Goal: Book appointment/travel/reservation

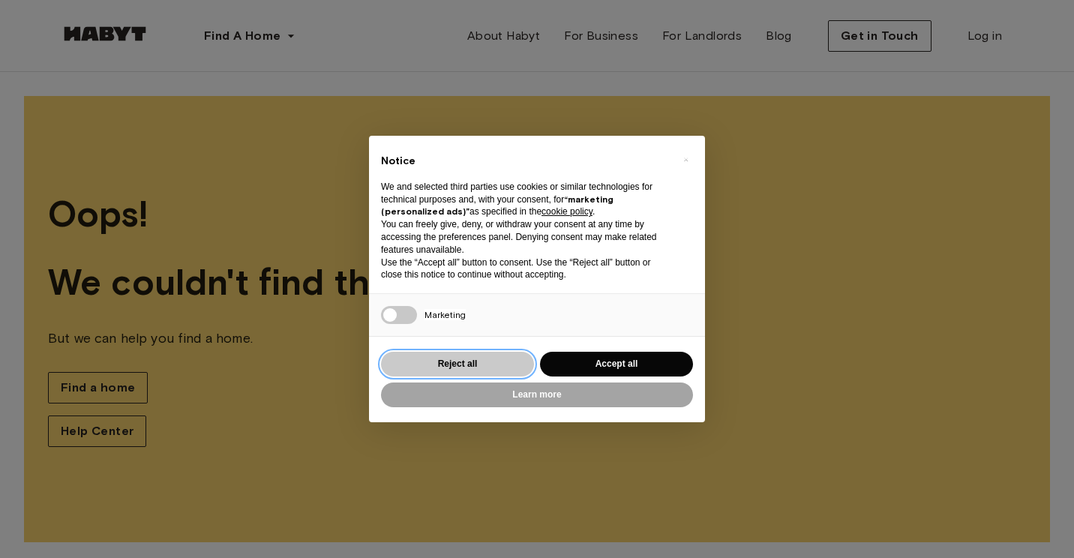
click at [485, 366] on button "Reject all" at bounding box center [457, 364] width 153 height 25
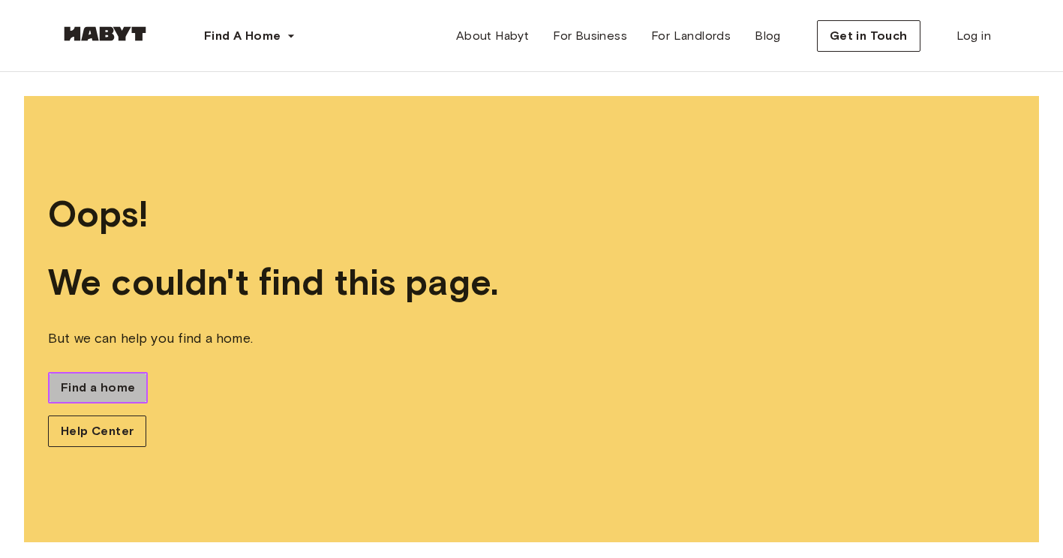
click at [103, 391] on span "Find a home" at bounding box center [98, 388] width 74 height 18
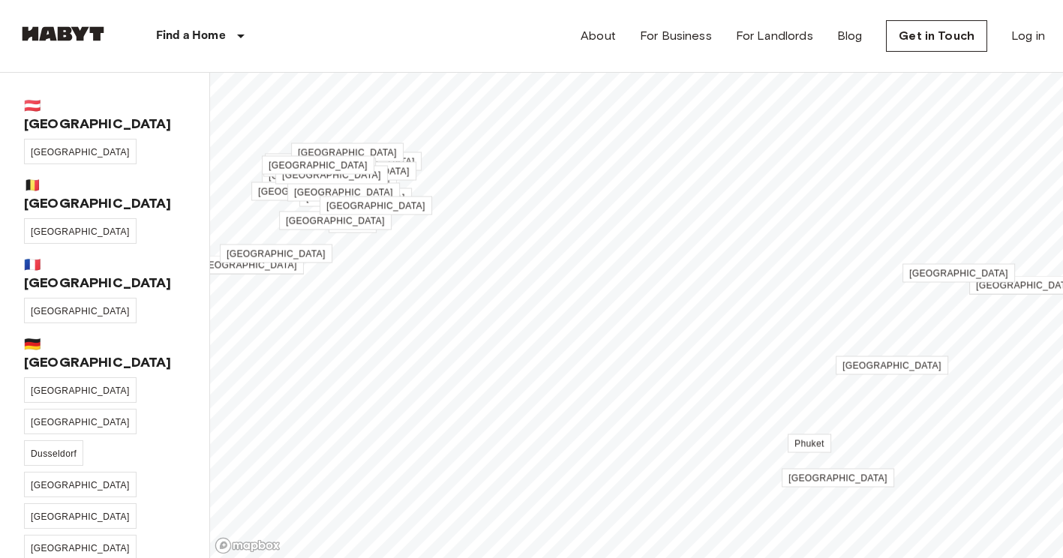
scroll to position [487, 0]
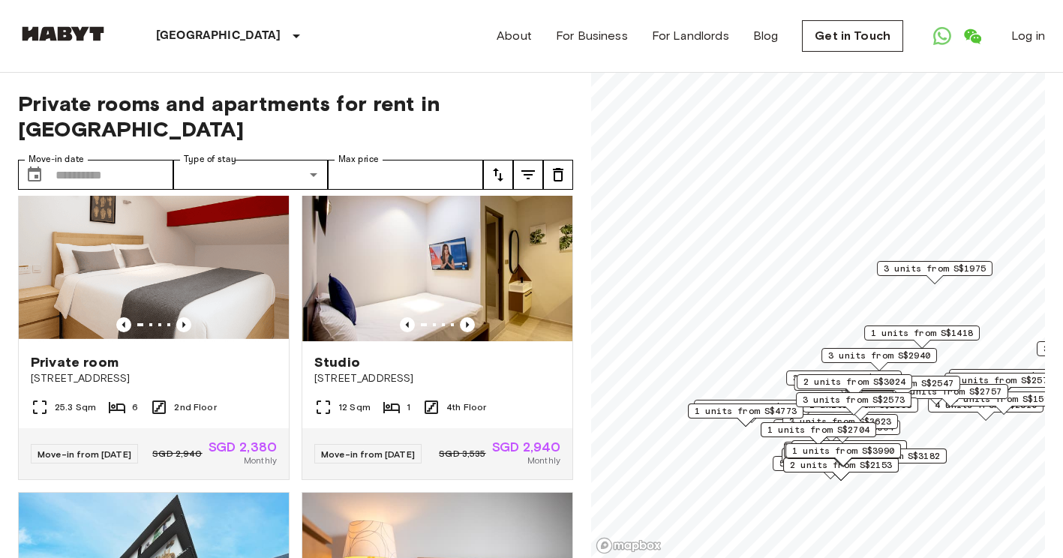
scroll to position [48, 0]
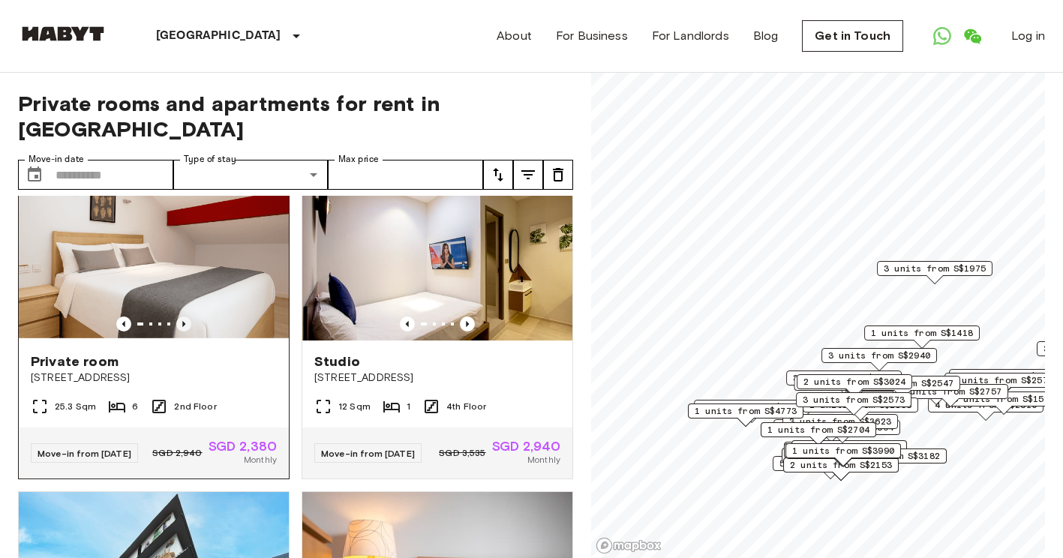
click at [184, 317] on icon "Previous image" at bounding box center [183, 324] width 15 height 15
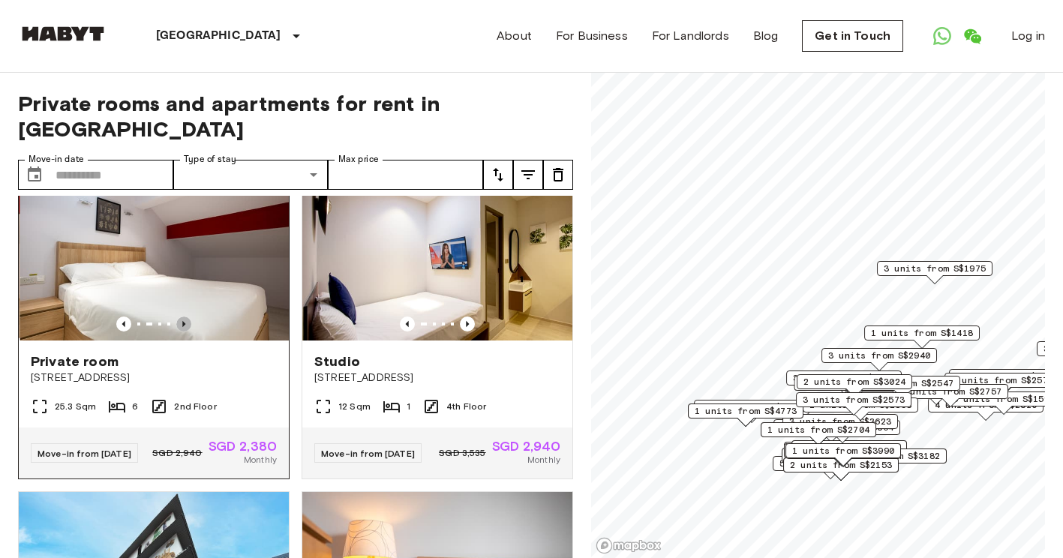
click at [184, 317] on icon "Previous image" at bounding box center [183, 324] width 15 height 15
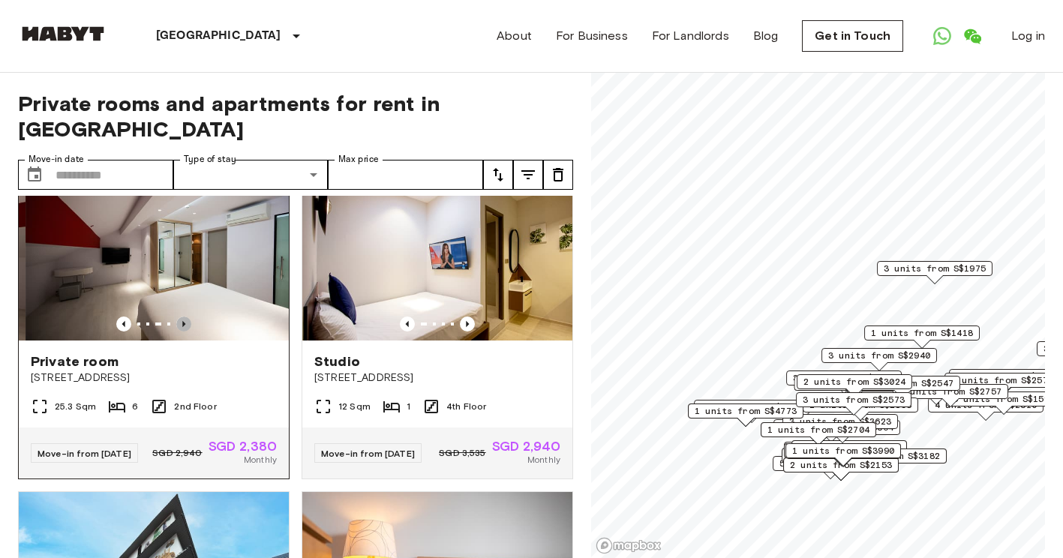
click at [184, 317] on icon "Previous image" at bounding box center [183, 324] width 15 height 15
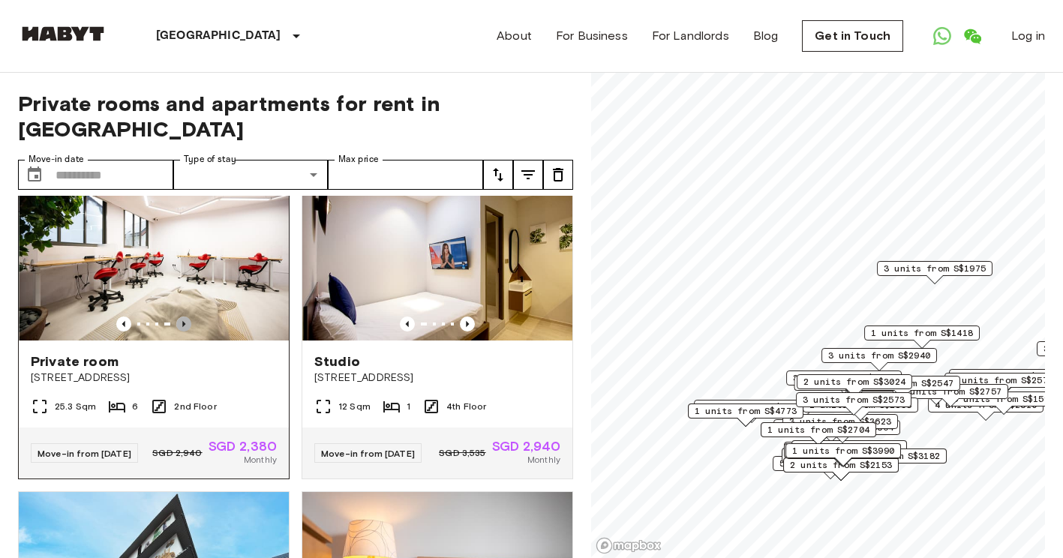
click at [184, 317] on icon "Previous image" at bounding box center [183, 324] width 15 height 15
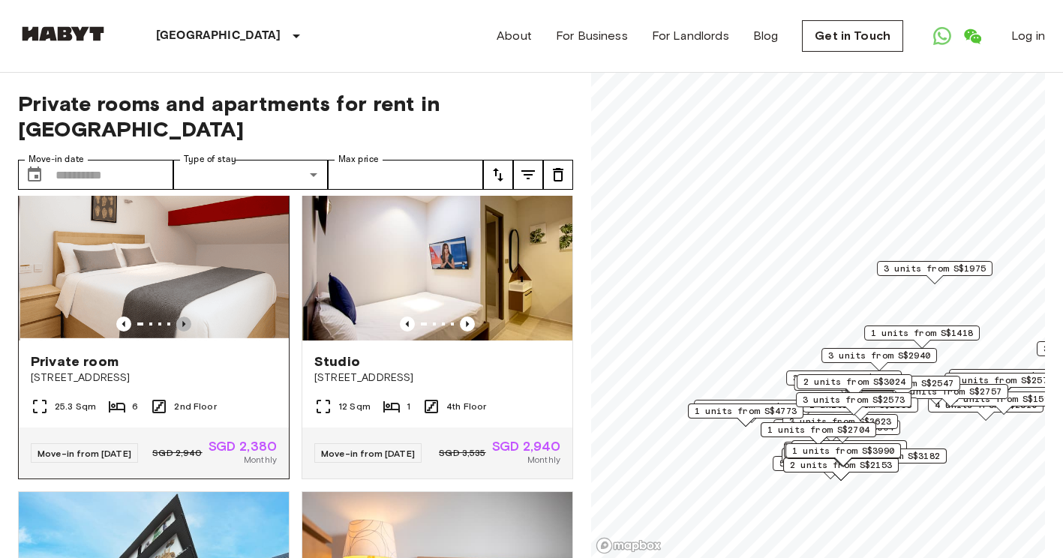
click at [184, 317] on icon "Previous image" at bounding box center [183, 324] width 15 height 15
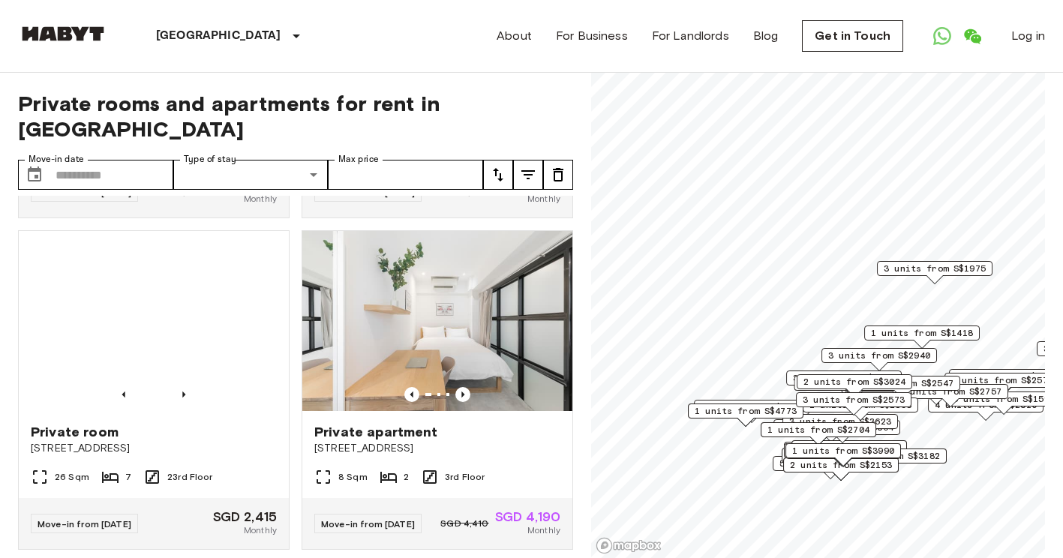
scroll to position [4286, 0]
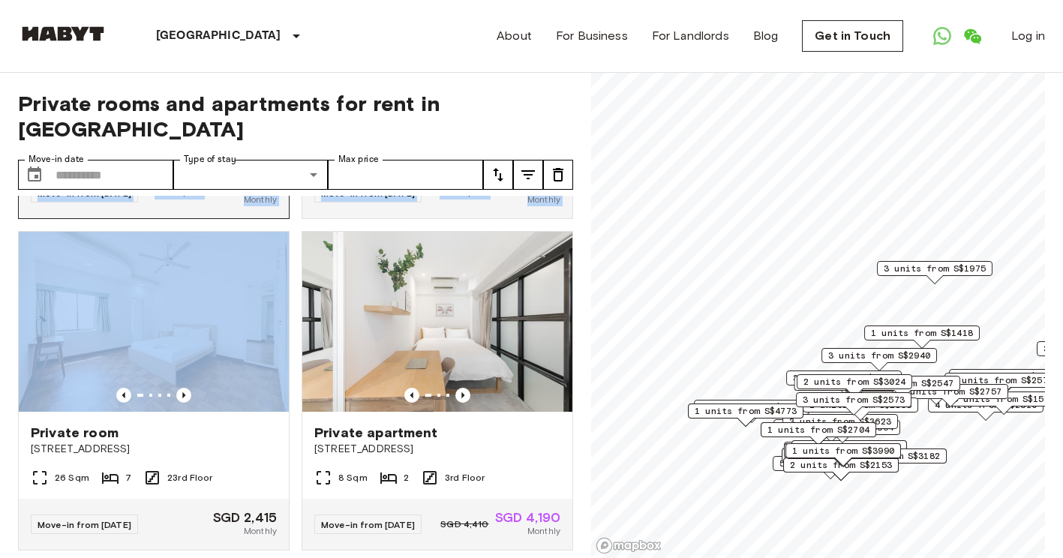
drag, startPoint x: 232, startPoint y: 426, endPoint x: 98, endPoint y: 251, distance: 220.4
click at [98, 251] on div "Private room [STREET_ADDRESS] 25.3 Sqm 6 2nd Floor Move-in from [DATE][GEOGRAPH…" at bounding box center [289, 377] width 567 height 363
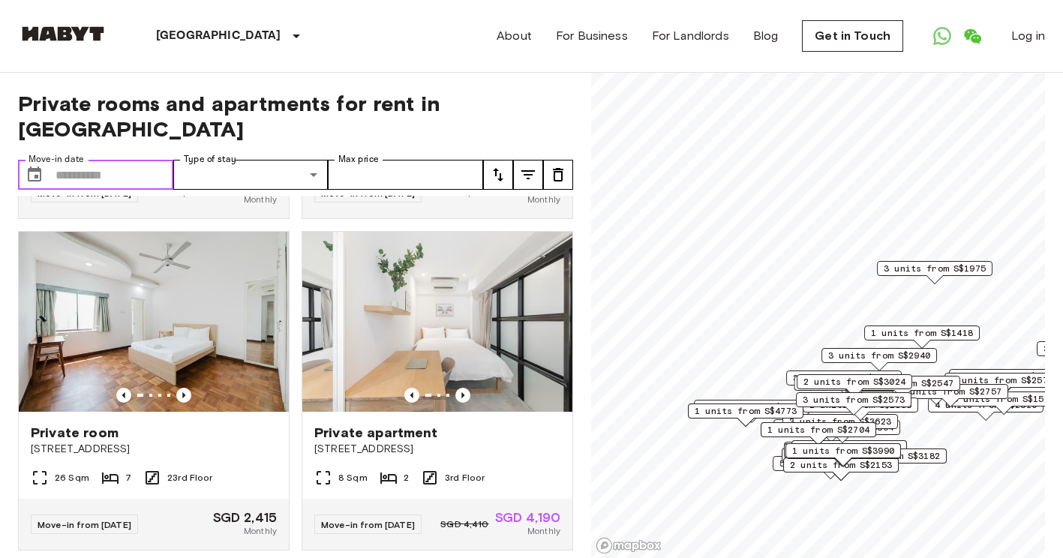
drag, startPoint x: 98, startPoint y: 251, endPoint x: 71, endPoint y: 151, distance: 103.9
click at [71, 160] on input "Move-in date" at bounding box center [115, 175] width 118 height 30
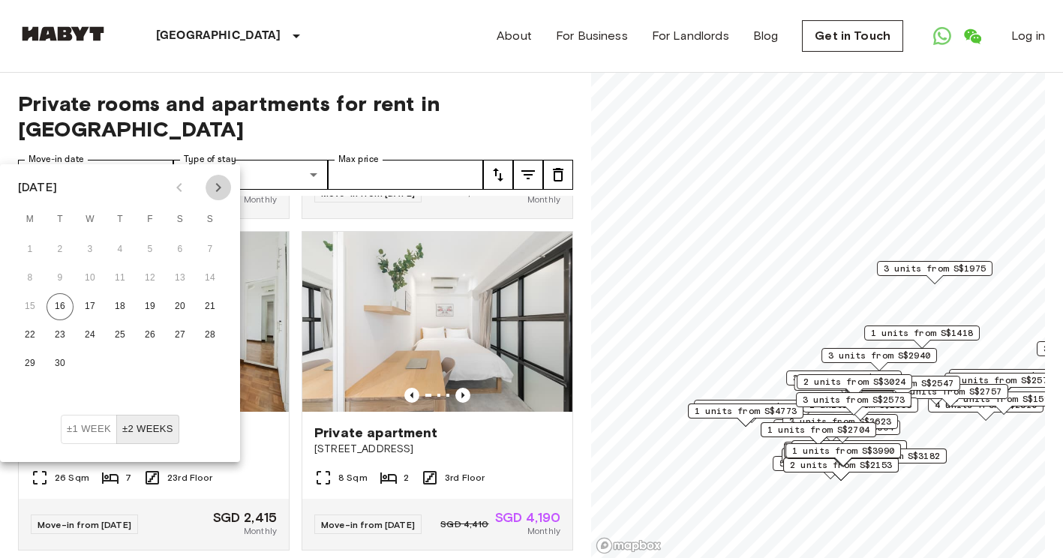
click at [227, 191] on button "Next month" at bounding box center [219, 188] width 26 height 26
click at [204, 272] on button "12" at bounding box center [210, 278] width 27 height 27
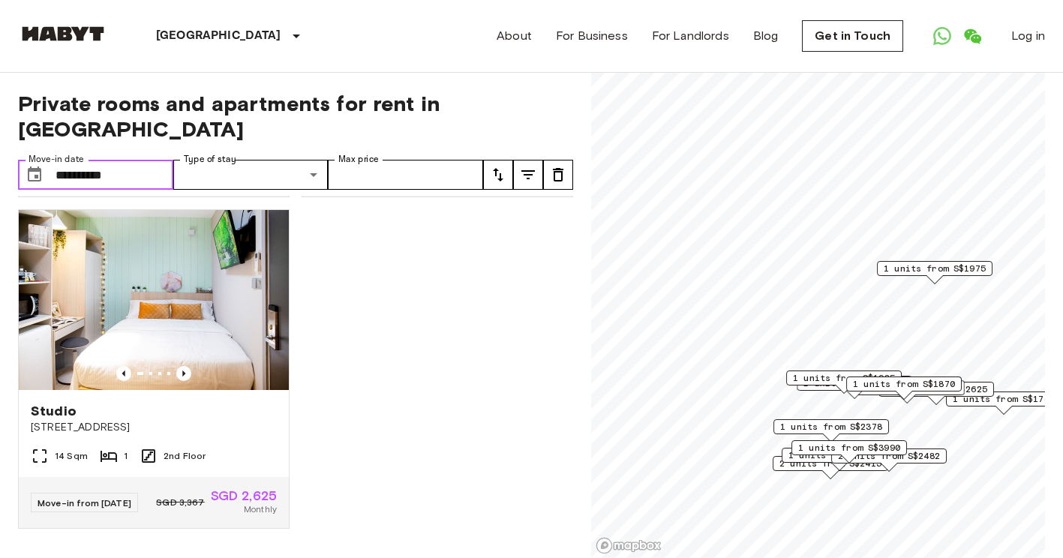
scroll to position [2788, 0]
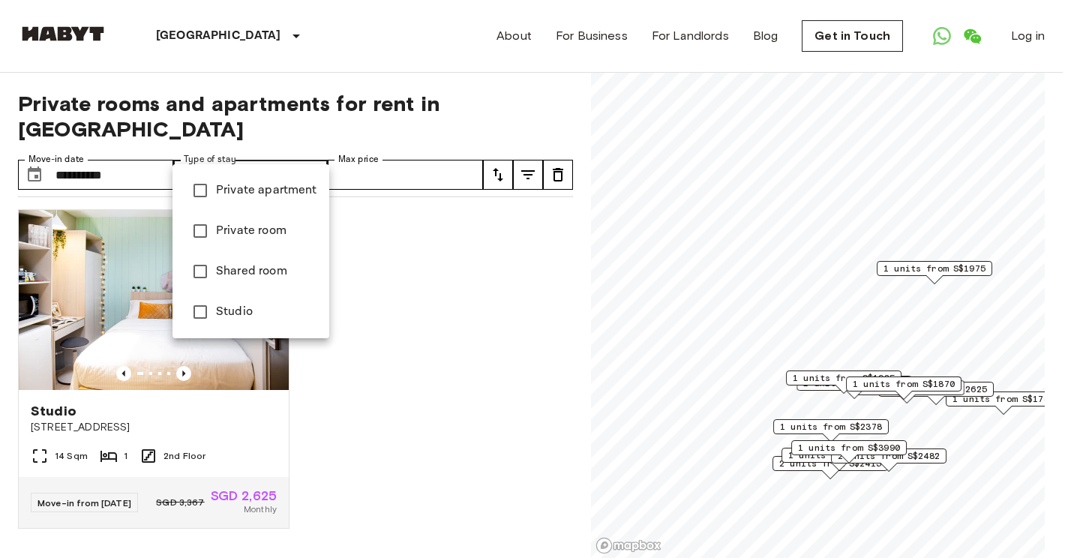
click at [455, 170] on div at bounding box center [537, 279] width 1074 height 558
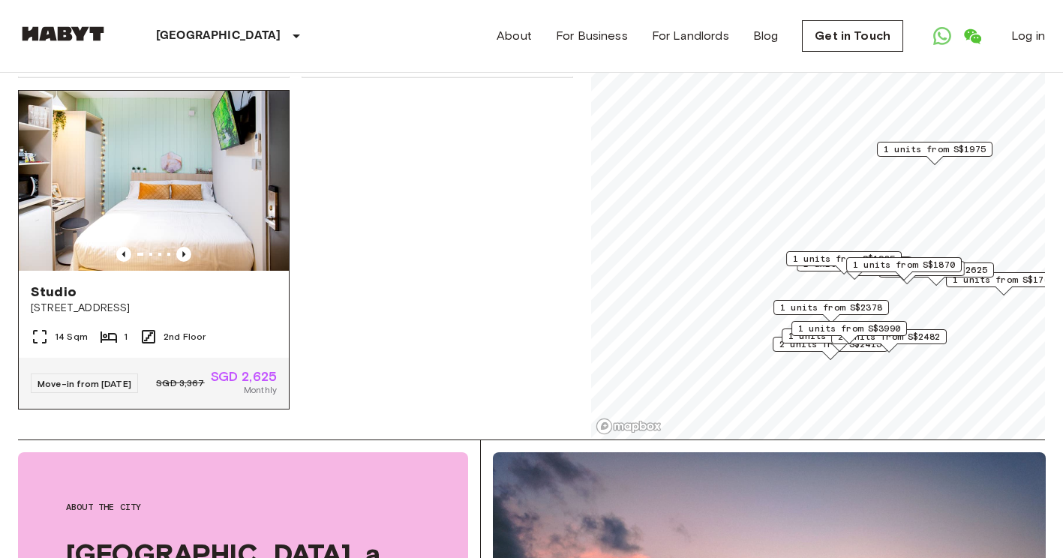
scroll to position [0, 0]
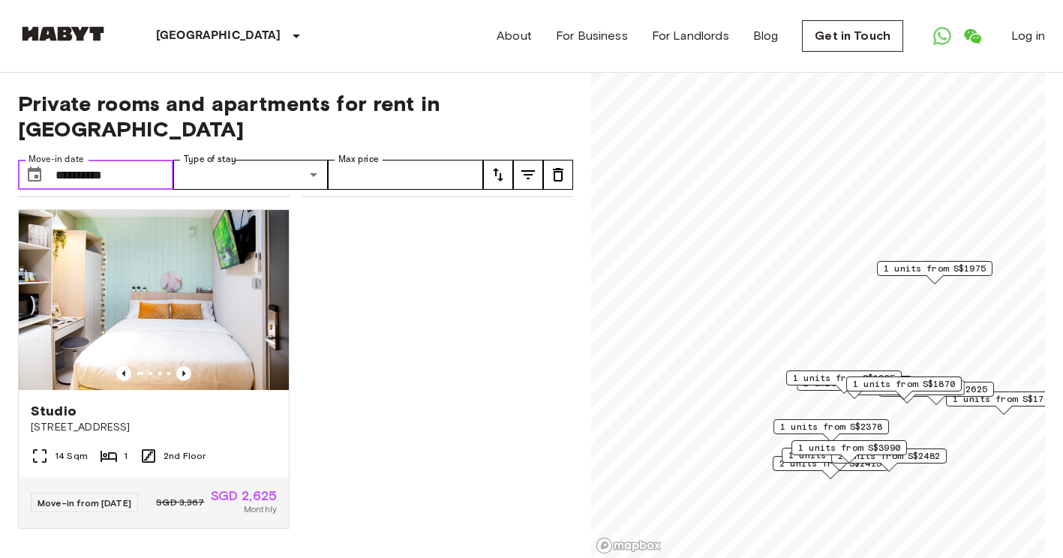
click at [104, 160] on input "**********" at bounding box center [115, 175] width 118 height 30
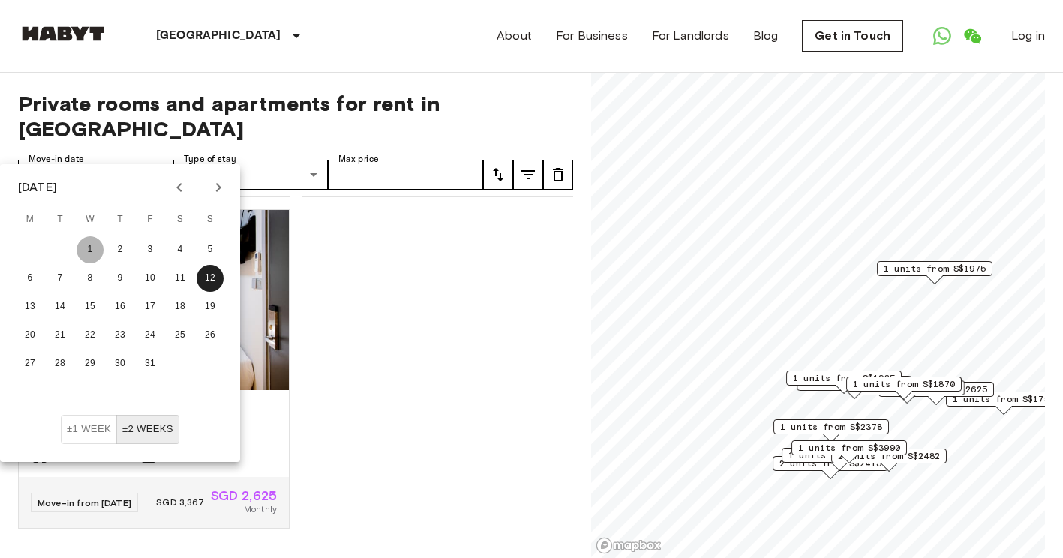
click at [89, 258] on button "1" at bounding box center [90, 249] width 27 height 27
type input "**********"
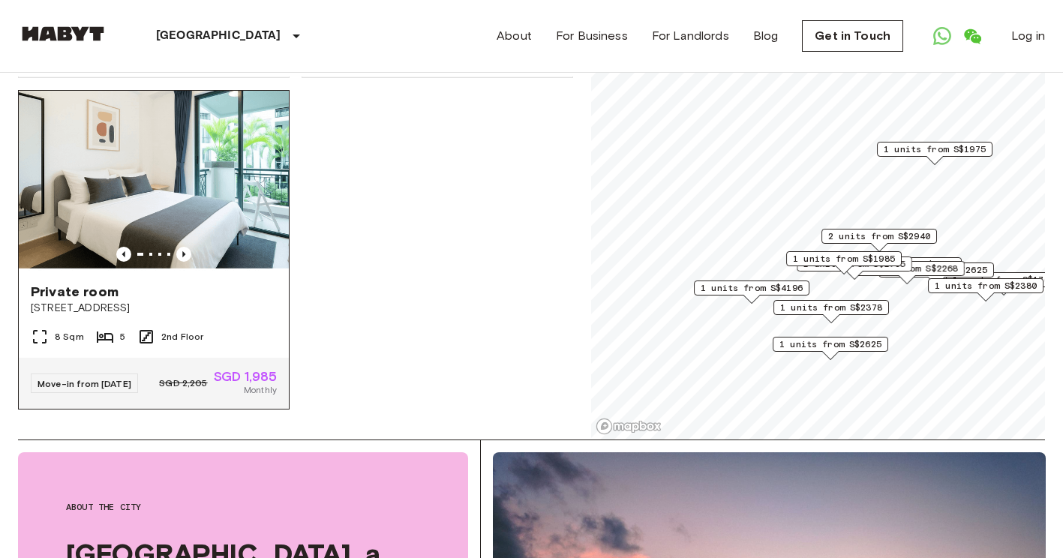
scroll to position [2039, 0]
